Goal: Use online tool/utility: Utilize a website feature to perform a specific function

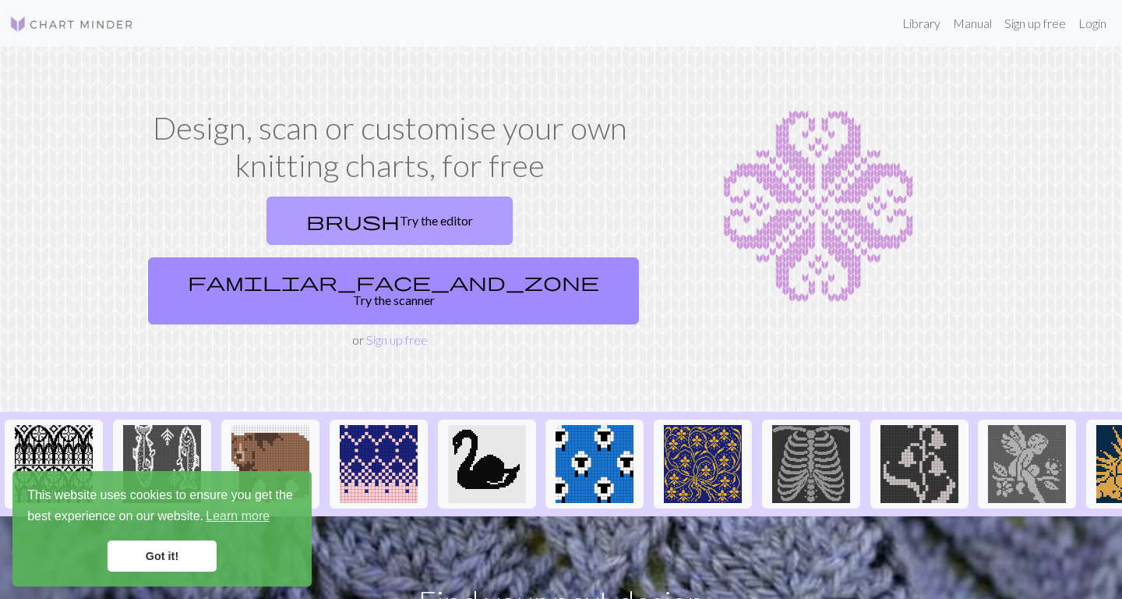
click at [307, 222] on link "brush Try the editor" at bounding box center [390, 220] width 246 height 48
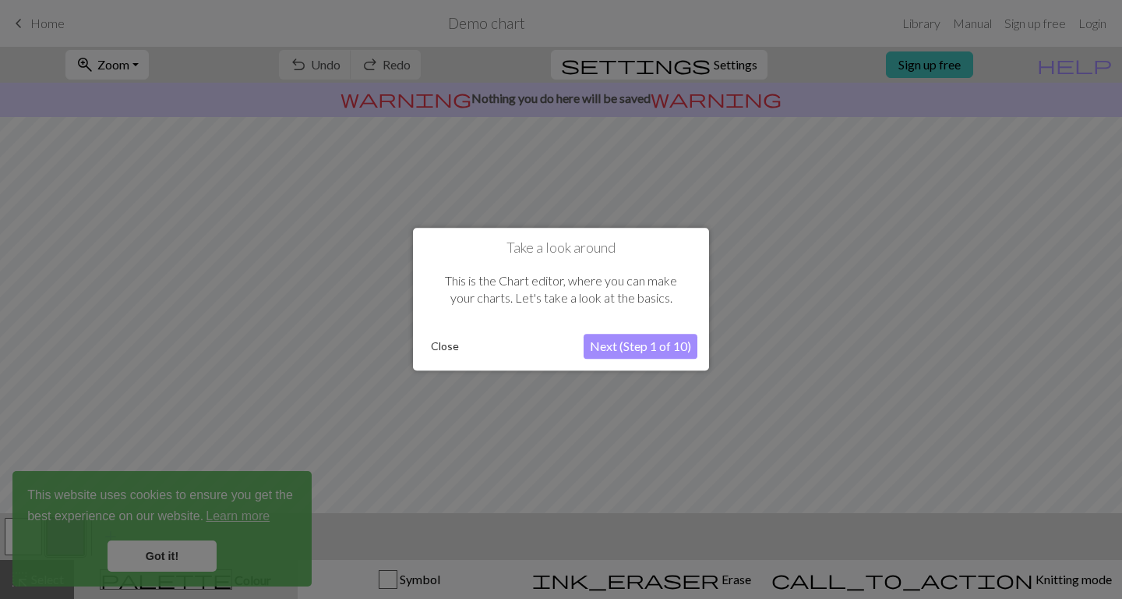
click at [646, 349] on button "Next (Step 1 of 10)" at bounding box center [641, 346] width 114 height 25
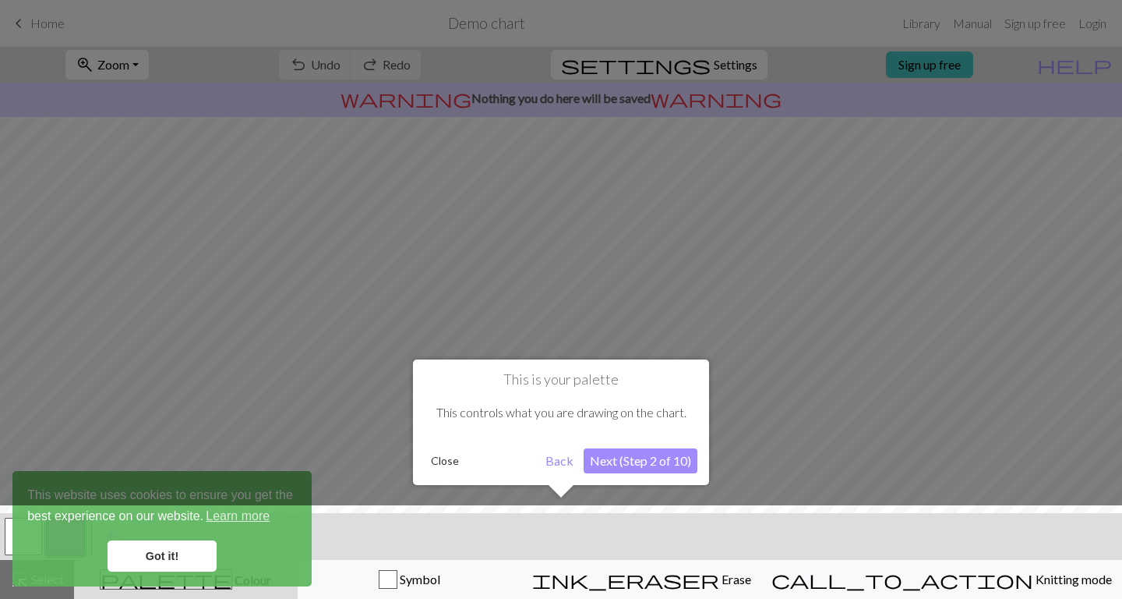
click at [656, 464] on button "Next (Step 2 of 10)" at bounding box center [641, 460] width 114 height 25
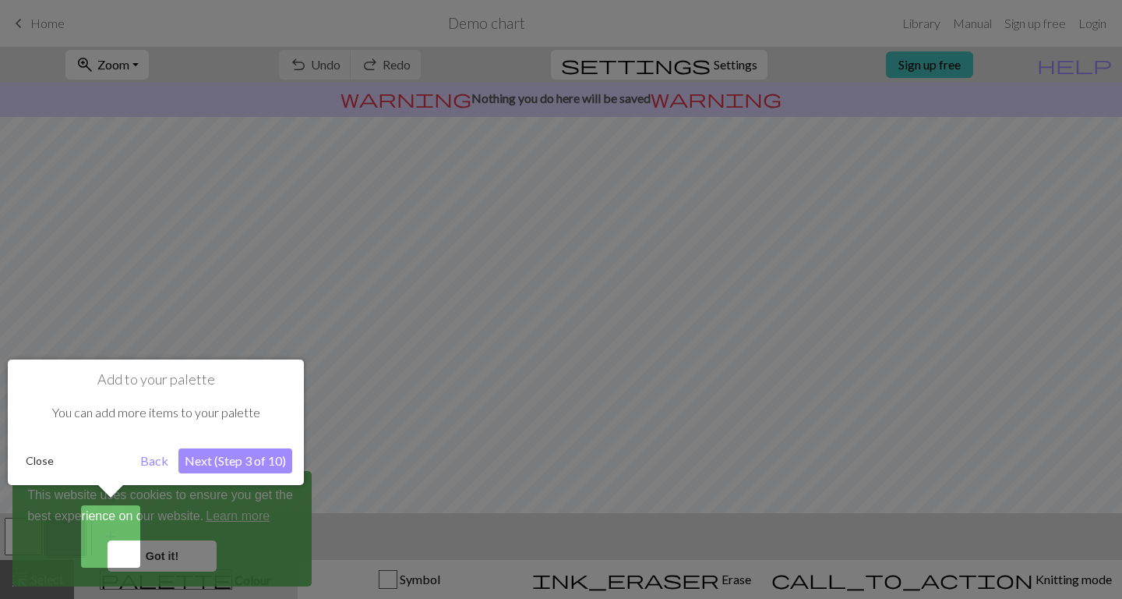
click at [246, 454] on button "Next (Step 3 of 10)" at bounding box center [235, 460] width 114 height 25
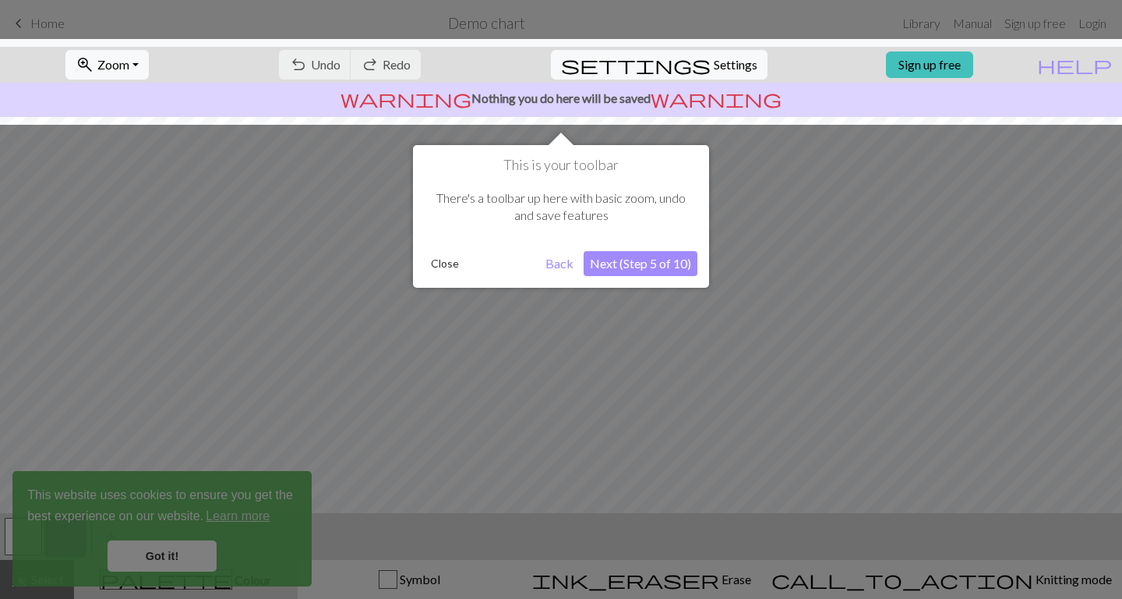
click at [649, 267] on button "Next (Step 5 of 10)" at bounding box center [641, 263] width 114 height 25
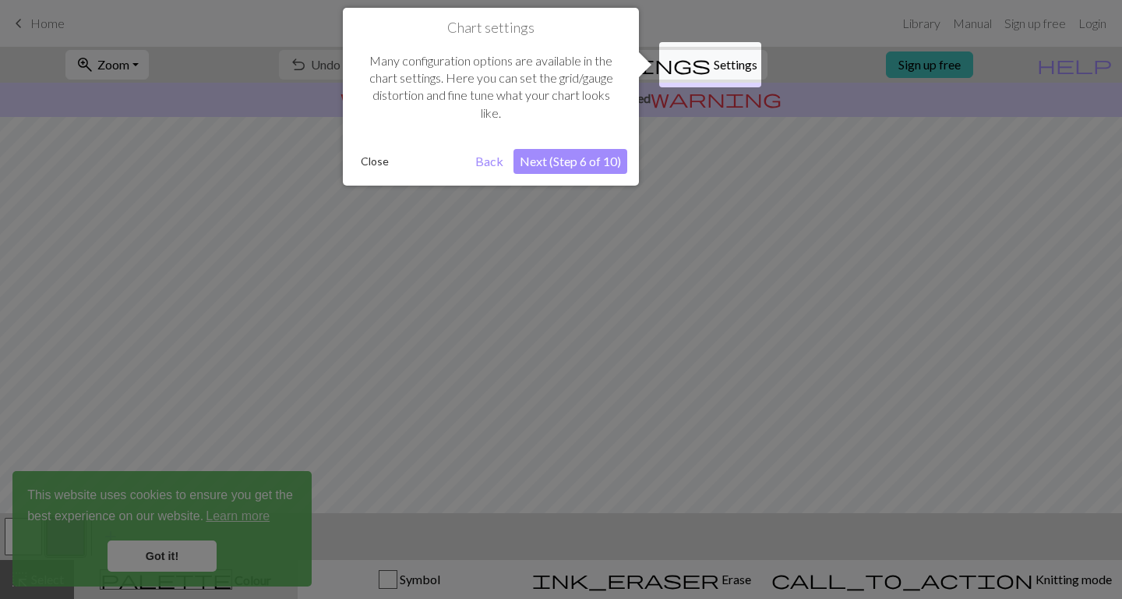
click at [590, 158] on button "Next (Step 6 of 10)" at bounding box center [571, 161] width 114 height 25
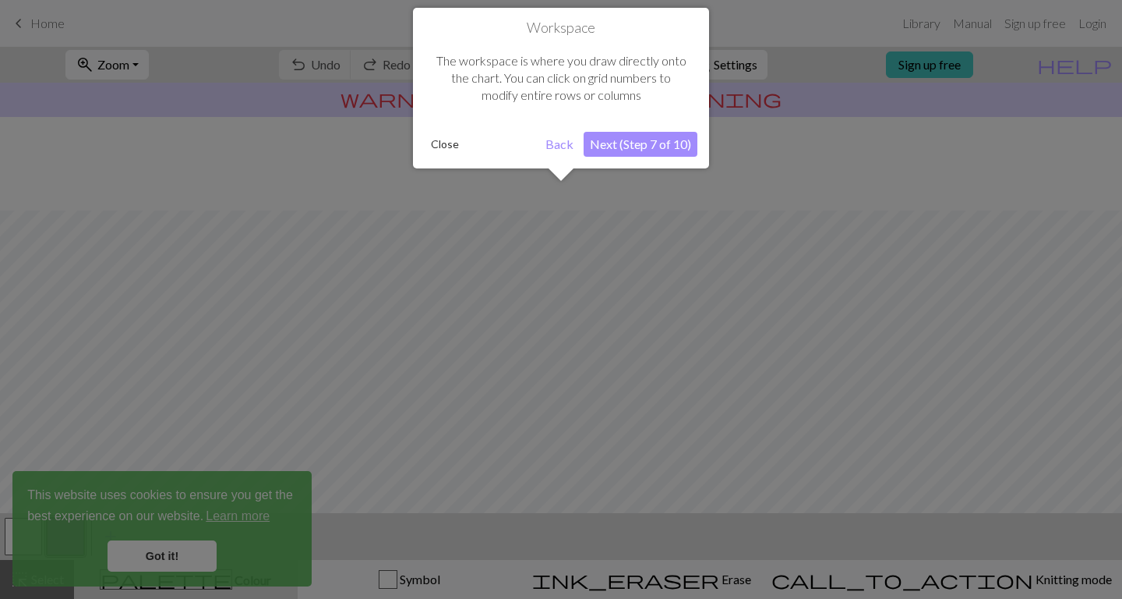
scroll to position [94, 0]
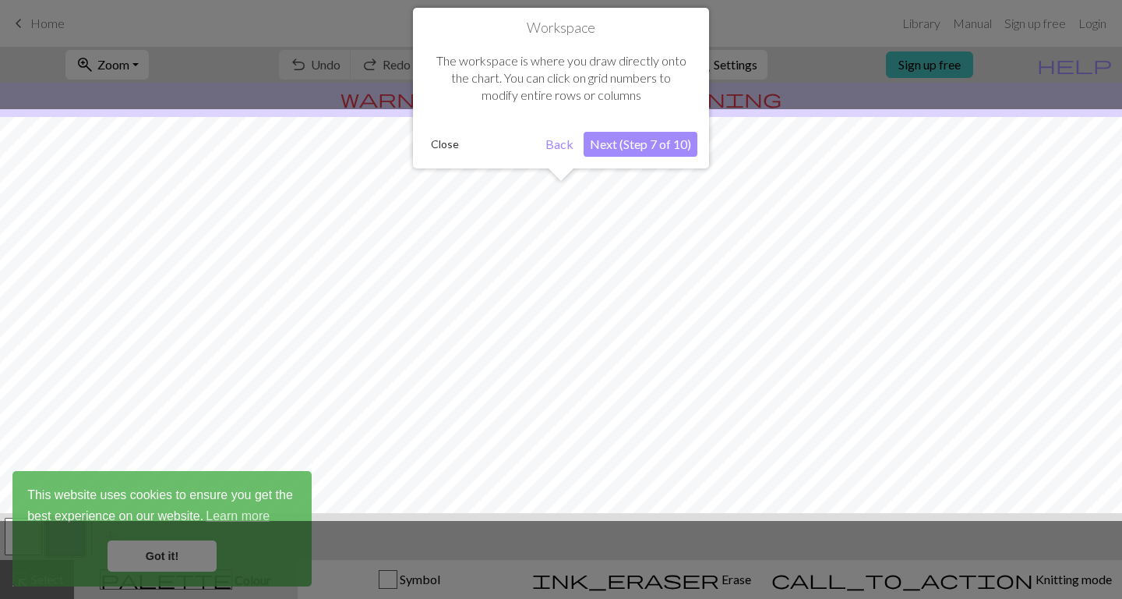
click at [651, 144] on button "Next (Step 7 of 10)" at bounding box center [641, 144] width 114 height 25
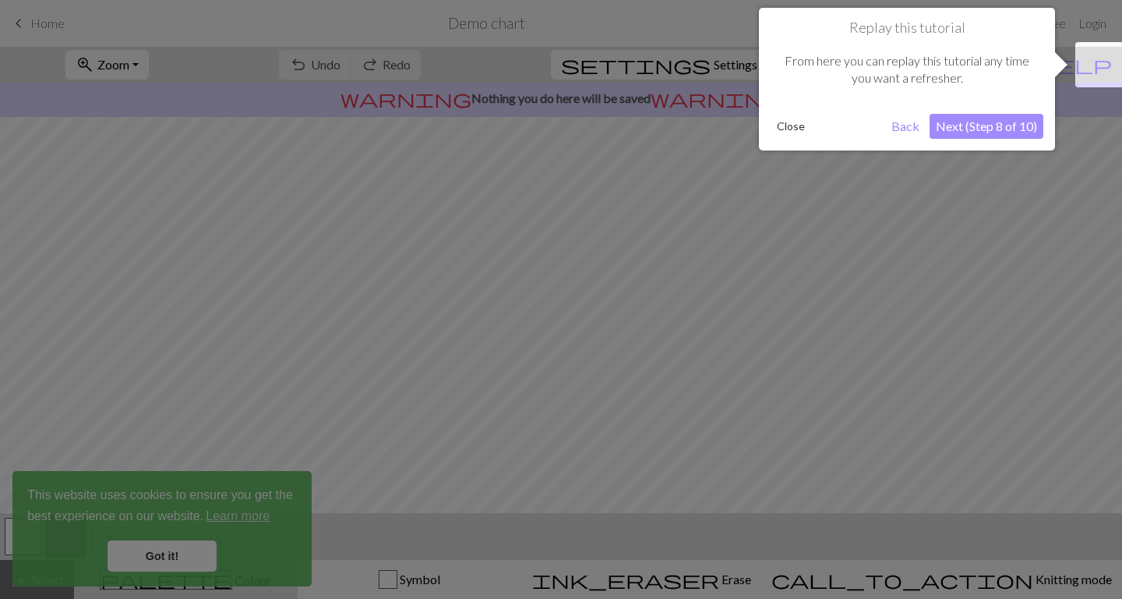
click at [1011, 129] on button "Next (Step 8 of 10)" at bounding box center [987, 126] width 114 height 25
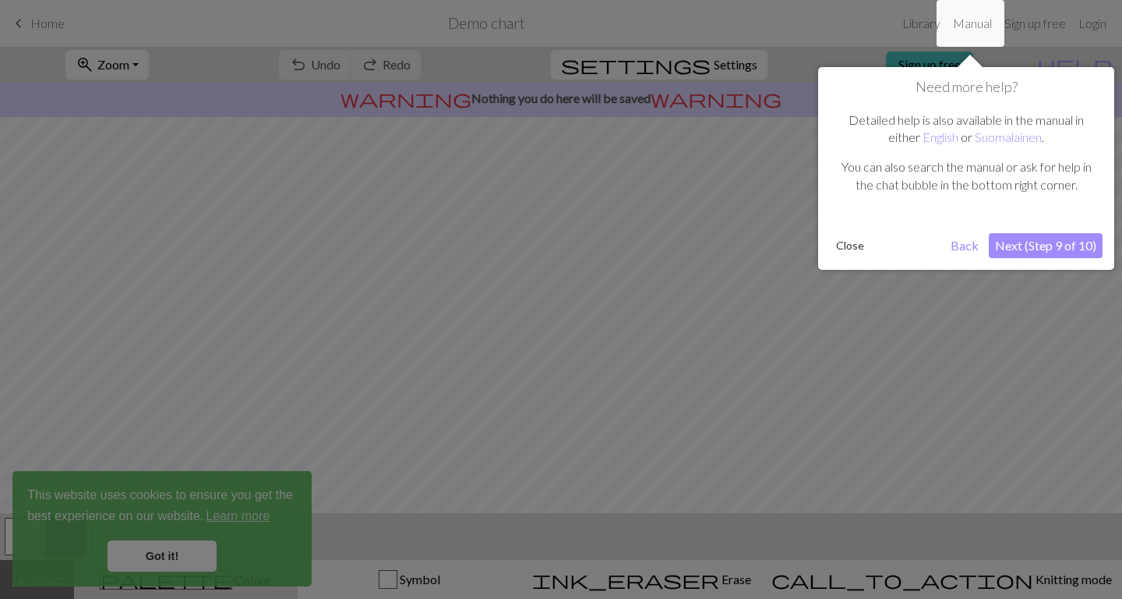
click at [1066, 245] on button "Next (Step 9 of 10)" at bounding box center [1046, 245] width 114 height 25
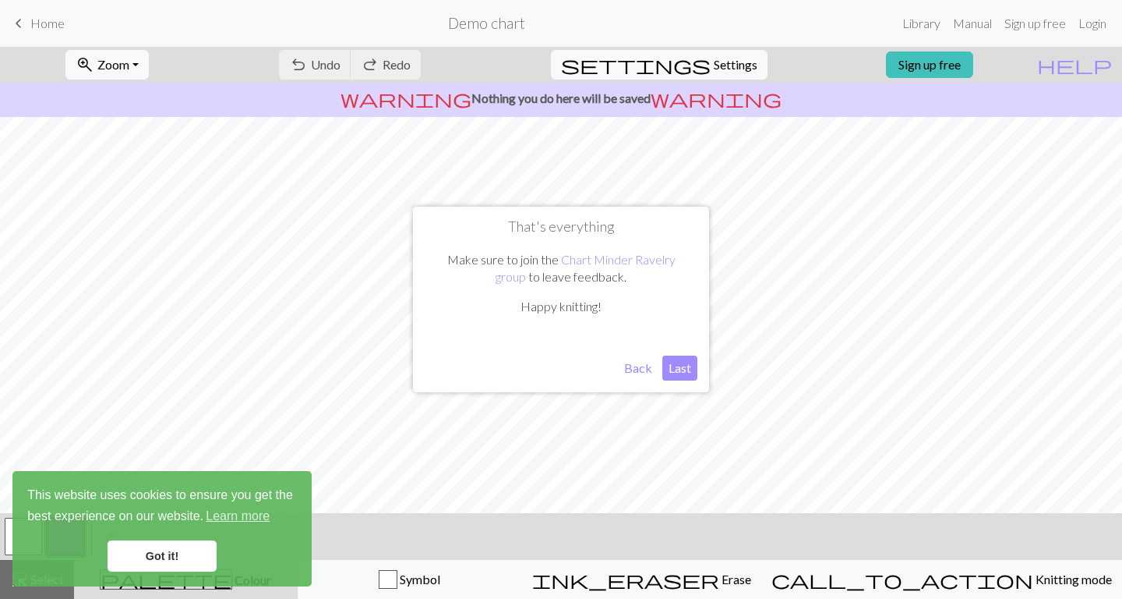
click at [680, 368] on button "Last" at bounding box center [680, 367] width 35 height 25
click at [177, 554] on link "Got it!" at bounding box center [162, 555] width 109 height 31
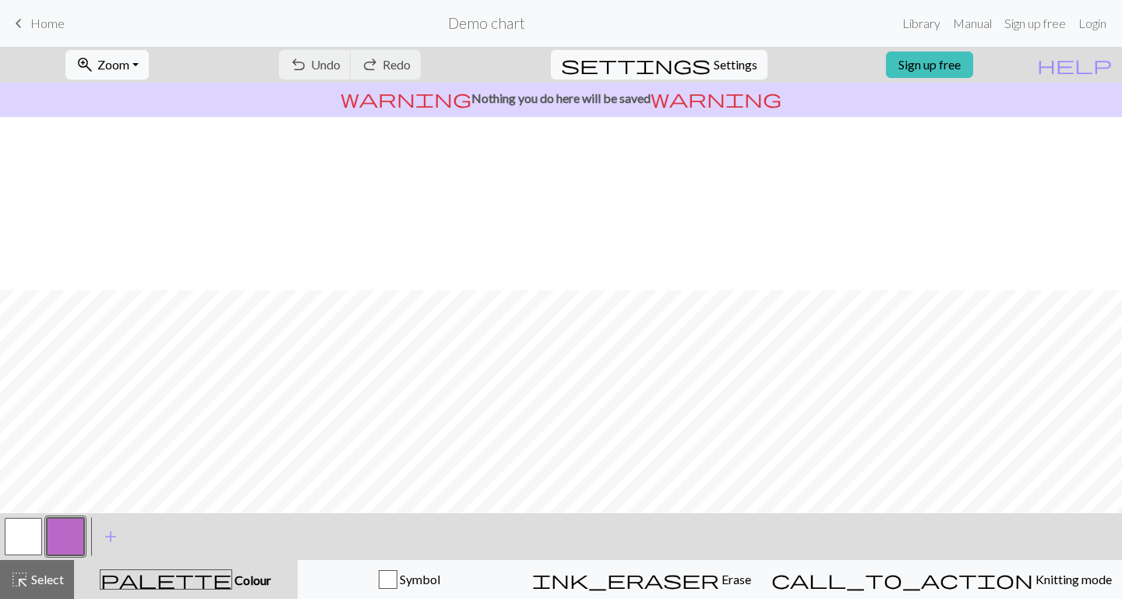
scroll to position [173, 0]
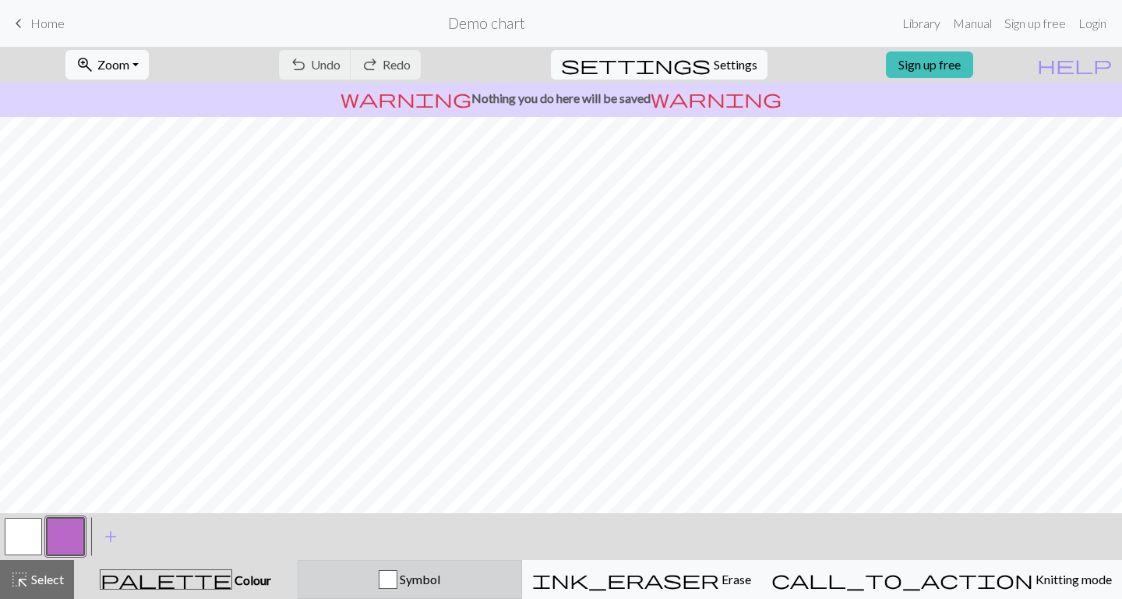
click at [440, 577] on span "Symbol" at bounding box center [419, 578] width 43 height 15
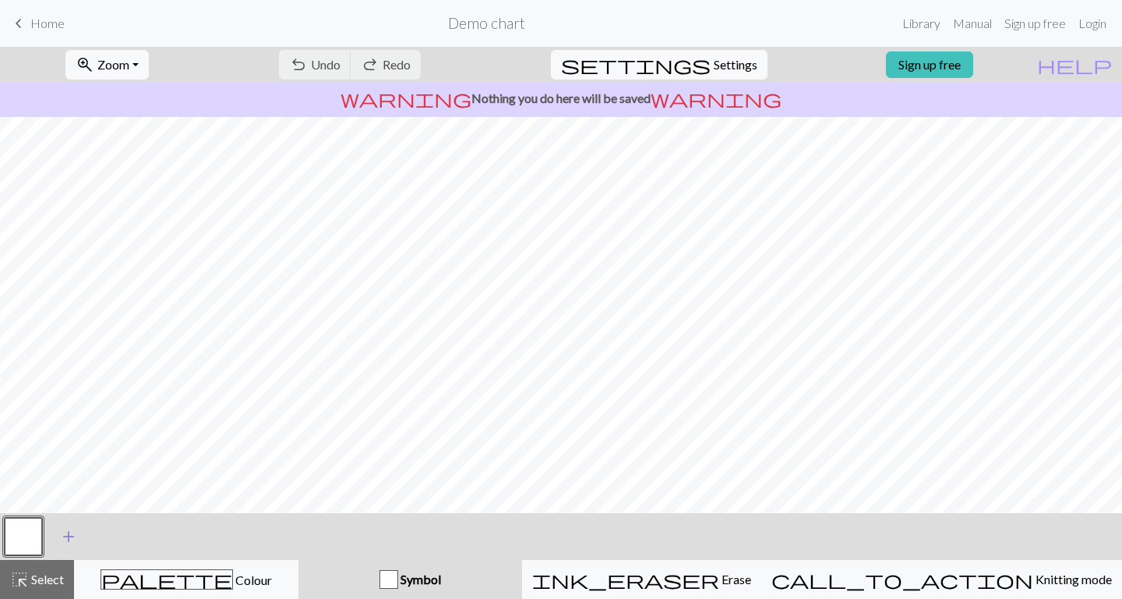
click at [69, 540] on span "add" at bounding box center [68, 536] width 19 height 22
click at [59, 537] on button "button" at bounding box center [65, 536] width 37 height 37
click at [31, 542] on button "button" at bounding box center [23, 536] width 37 height 37
click at [74, 542] on button "button" at bounding box center [65, 536] width 37 height 37
